Goal: Information Seeking & Learning: Understand process/instructions

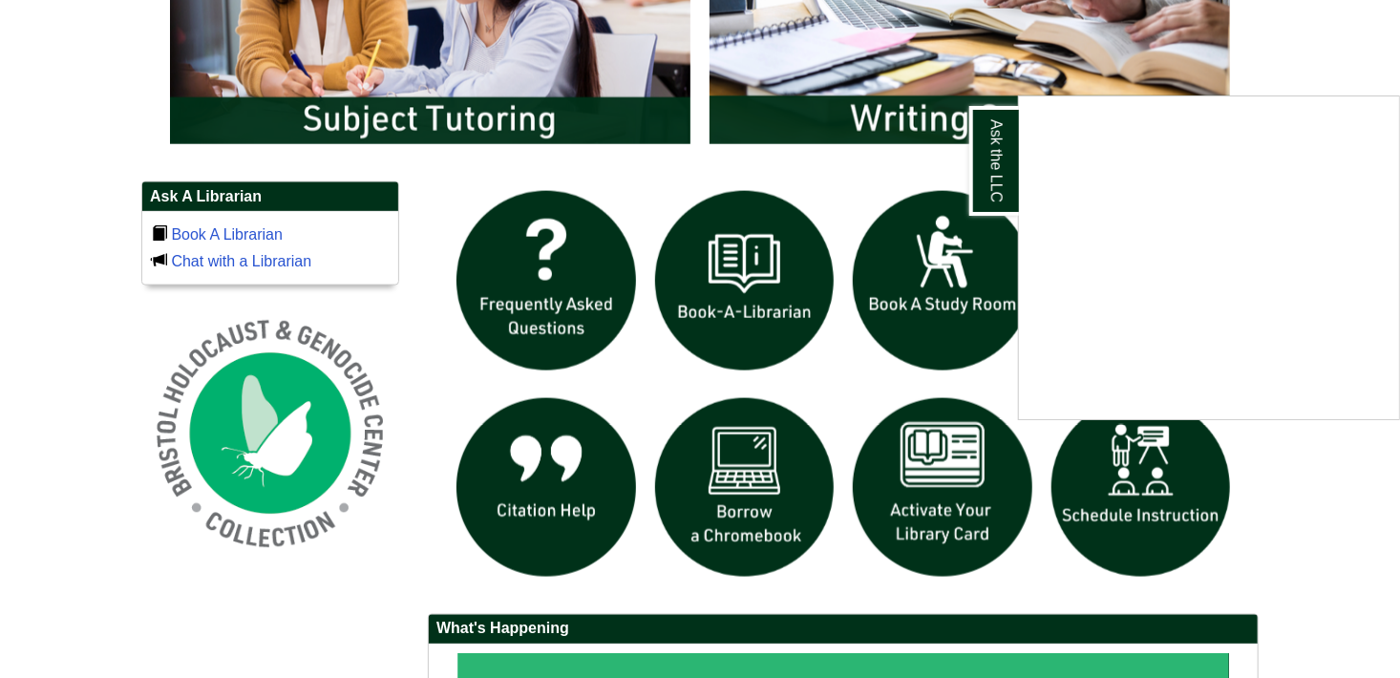
scroll to position [1177, 0]
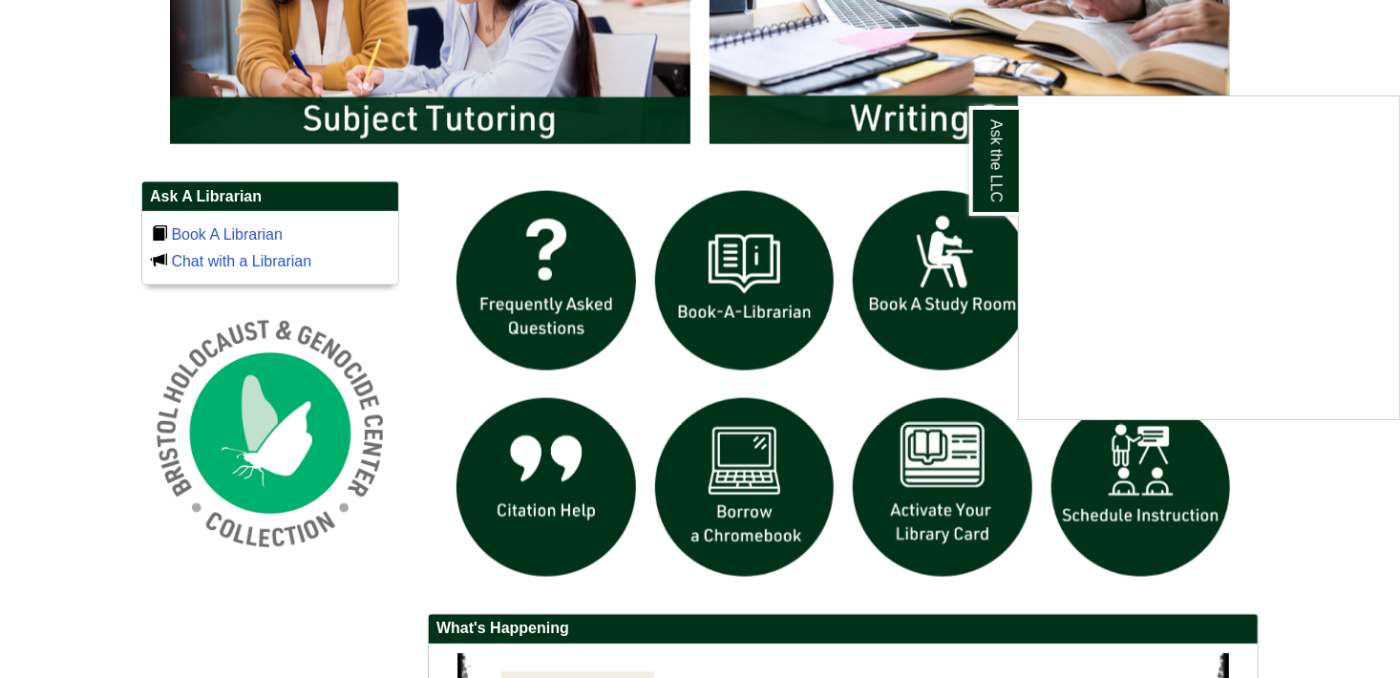
click at [737, 503] on div "Ask the LLC" at bounding box center [700, 339] width 1400 height 678
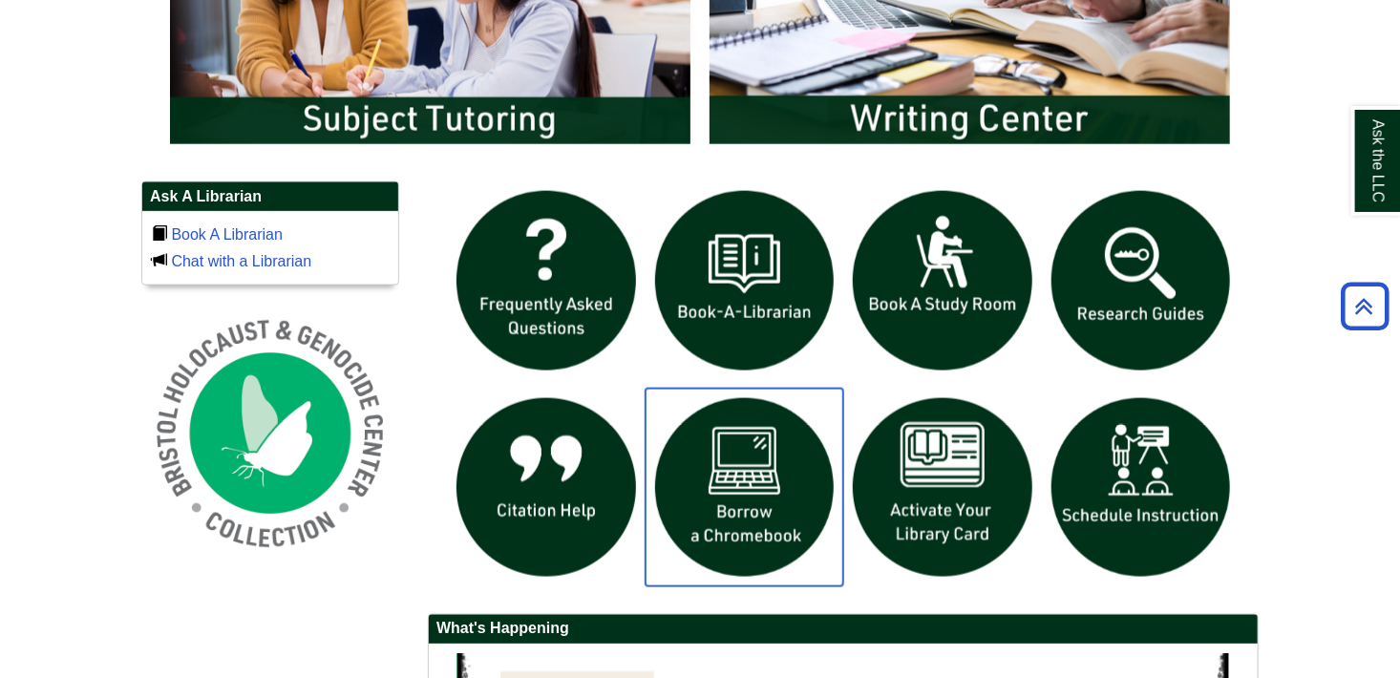
click at [737, 503] on img "slideshow" at bounding box center [745, 488] width 199 height 199
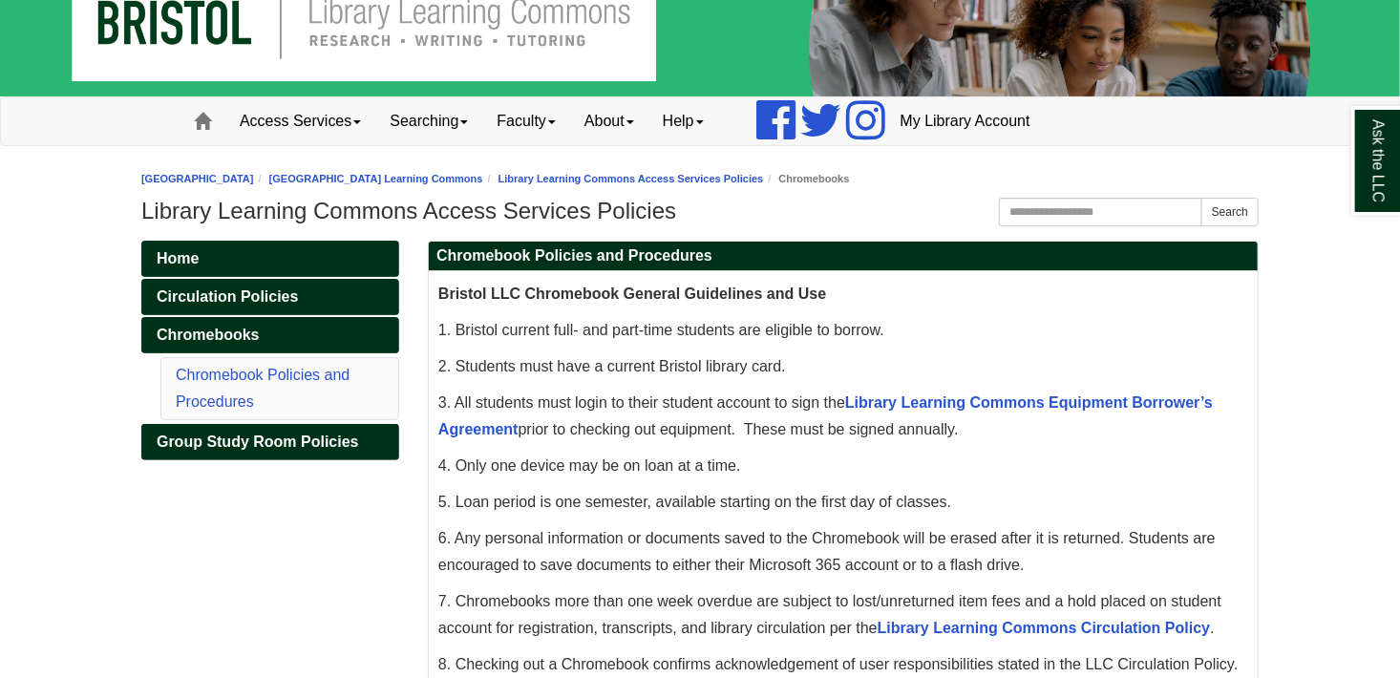
scroll to position [60, 0]
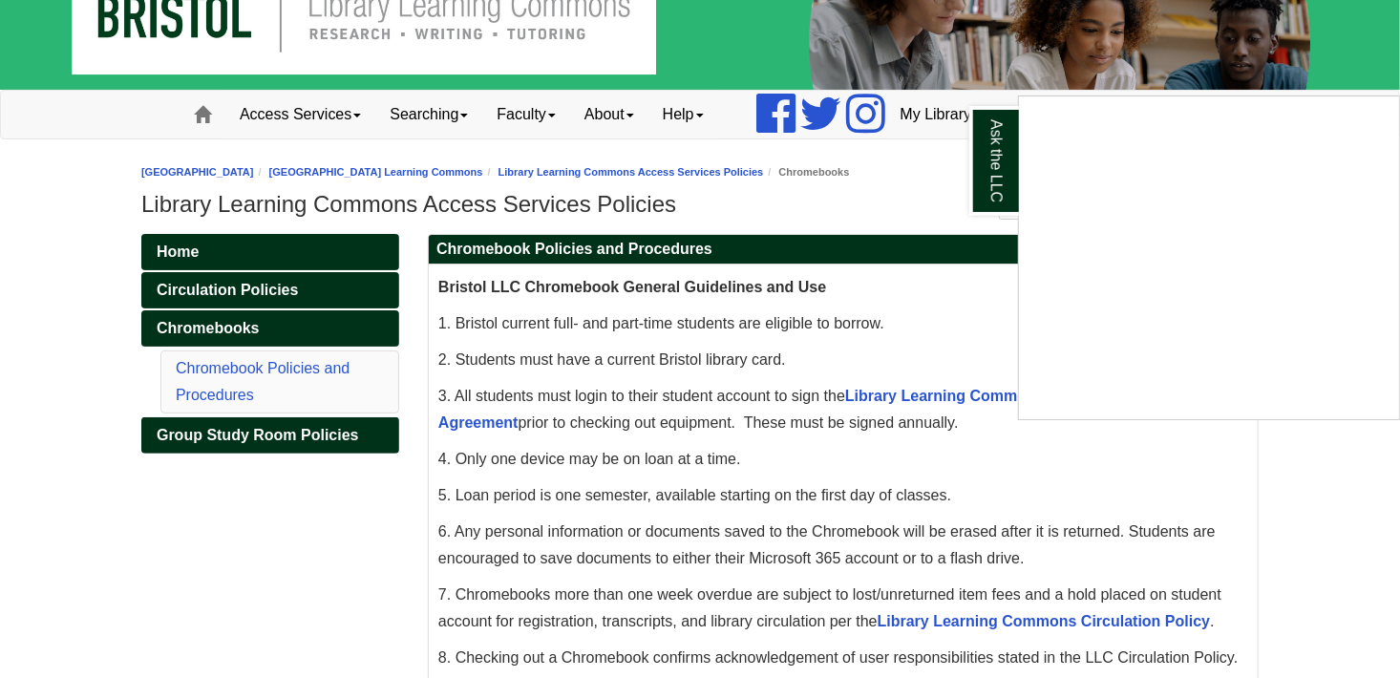
click at [936, 198] on div "Ask the LLC" at bounding box center [700, 339] width 1400 height 678
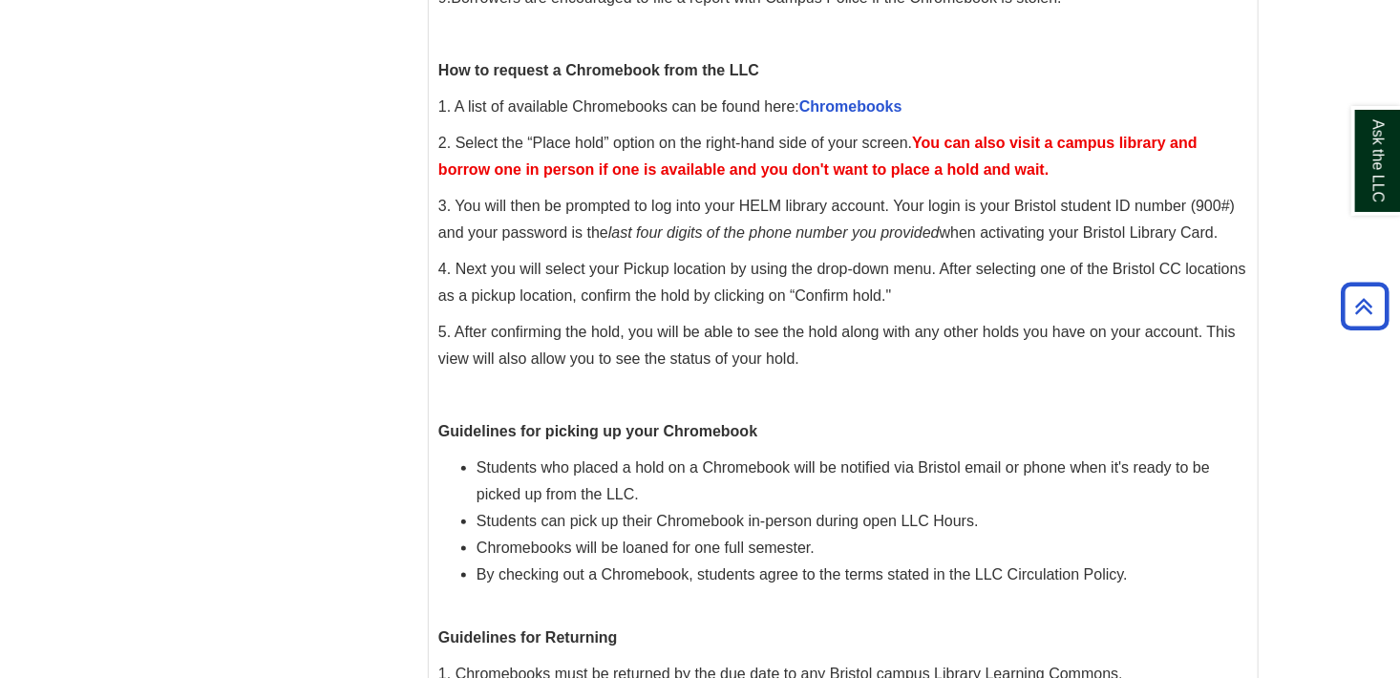
scroll to position [783, 0]
click at [875, 109] on link "Chromebooks" at bounding box center [850, 106] width 103 height 16
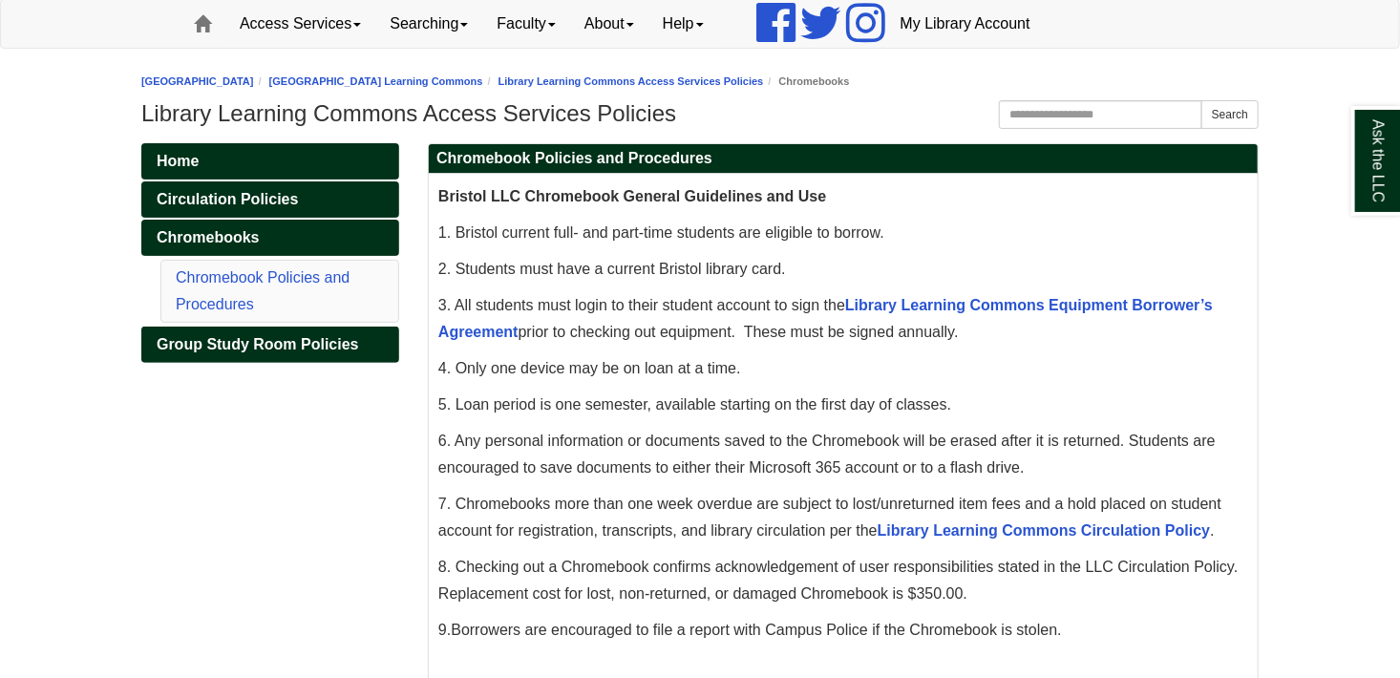
scroll to position [172, 0]
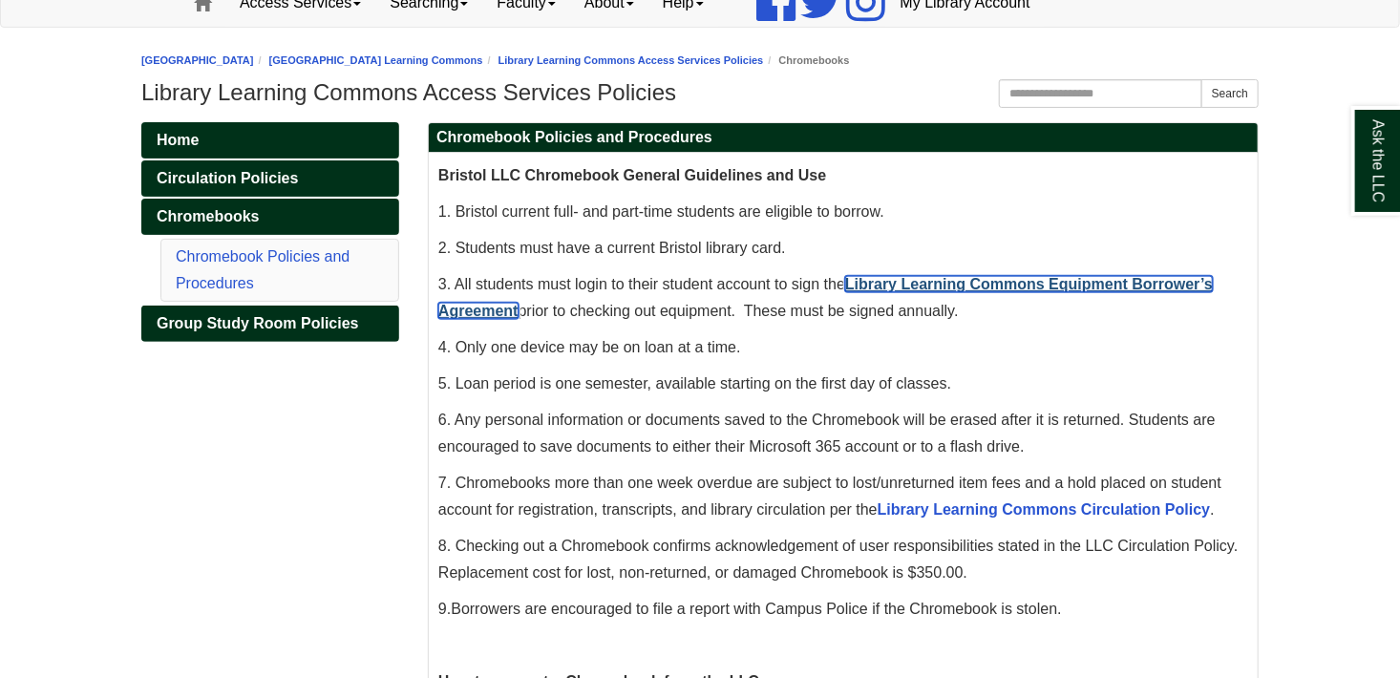
click at [913, 277] on link "Library Learning Commons Equipment Borrower’s Agreement" at bounding box center [825, 297] width 775 height 43
